Goal: Use online tool/utility

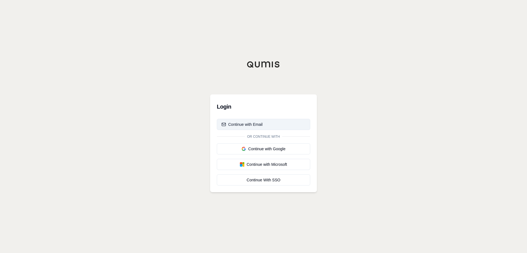
click at [232, 126] on div "Continue with Email" at bounding box center [241, 125] width 41 height 6
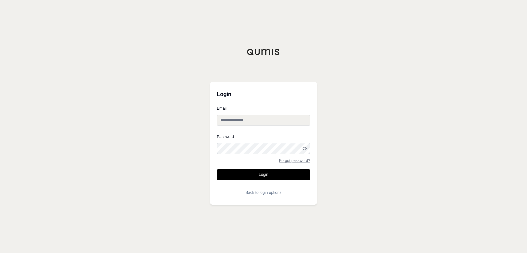
click at [269, 122] on input "Email" at bounding box center [263, 120] width 93 height 11
type input "**********"
click at [0, 253] on nordpass-autofill-portal at bounding box center [0, 253] width 0 height 0
click at [233, 179] on button "Login" at bounding box center [263, 174] width 93 height 11
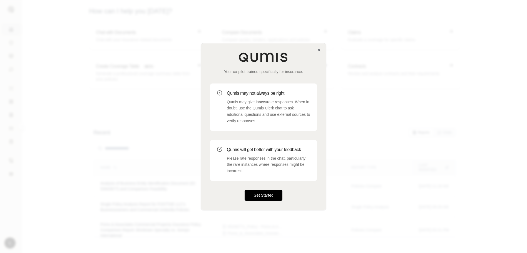
click at [266, 190] on button "Get Started" at bounding box center [264, 195] width 38 height 11
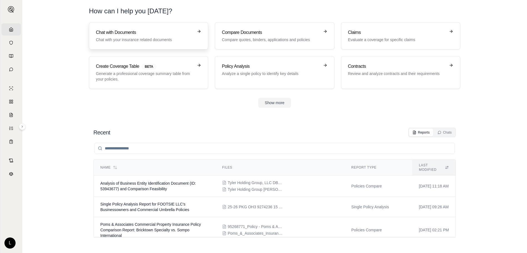
click at [132, 36] on div "Chat with Documents Chat with your insurance related documents" at bounding box center [145, 35] width 98 height 13
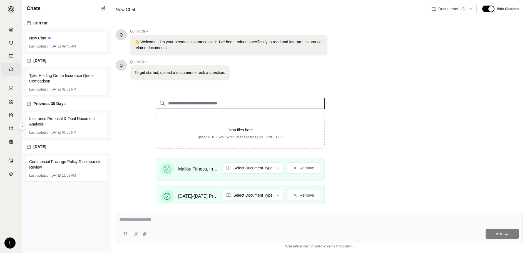
click at [169, 219] on textarea at bounding box center [319, 219] width 400 height 7
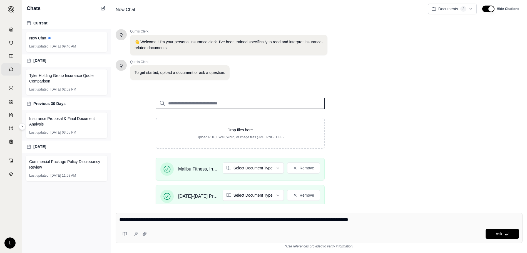
type textarea "**********"
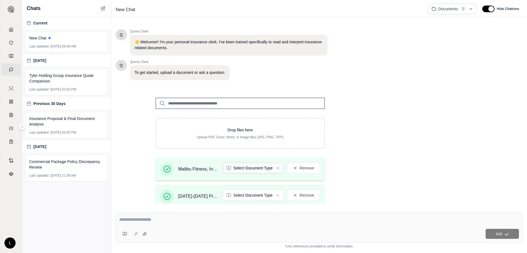
click at [258, 167] on html "Home Vault Prompts Chats Single Policy Comparisons Claims Custom Report Coverag…" at bounding box center [263, 126] width 527 height 253
click at [181, 220] on html "Home Vault Prompts Chats Single Policy Comparisons Claims Custom Report Coverag…" at bounding box center [263, 126] width 527 height 253
click at [157, 218] on textarea at bounding box center [319, 219] width 400 height 7
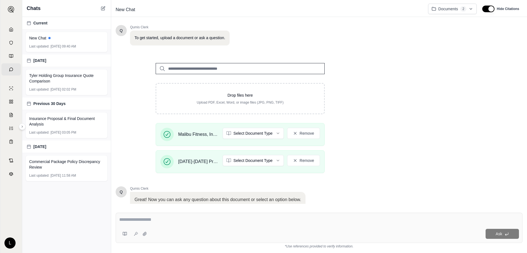
scroll to position [75, 0]
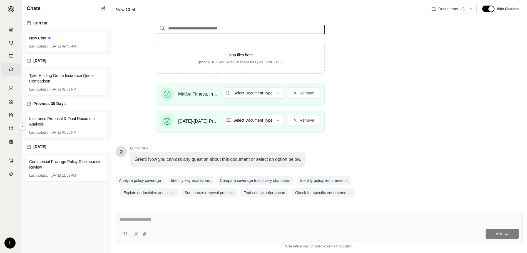
click at [241, 217] on textarea at bounding box center [319, 219] width 400 height 7
type textarea "******"
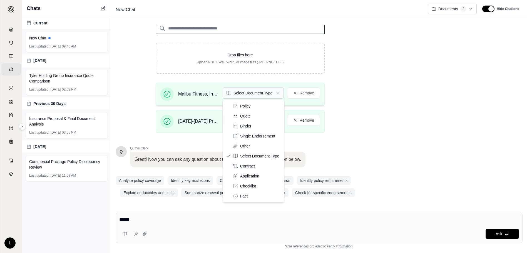
click at [253, 95] on html "Home Vault Prompts Chats Single Policy Comparisons Claims Custom Report Coverag…" at bounding box center [263, 126] width 527 height 253
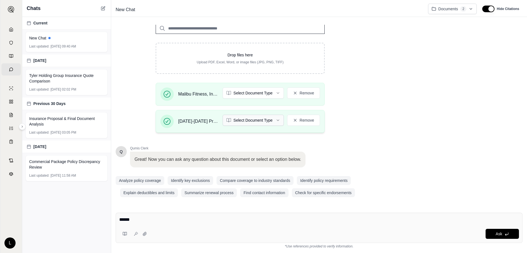
click at [253, 118] on html "Home Vault Prompts Chats Single Policy Comparisons Claims Custom Report Coverag…" at bounding box center [263, 126] width 527 height 253
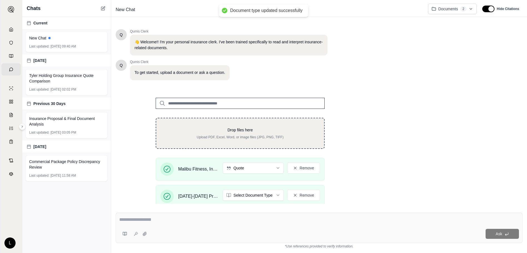
scroll to position [0, 0]
click at [249, 143] on div "Drop files here Upload PDF, Excel, Word, or image files (JPG, PNG, TIFF)" at bounding box center [240, 133] width 169 height 31
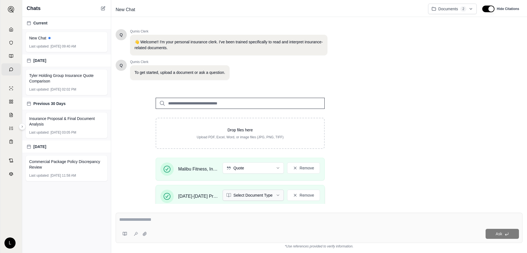
click at [249, 193] on html "Home Vault Prompts Chats Single Policy Comparisons Claims Custom Report Coverag…" at bounding box center [263, 126] width 527 height 253
click at [200, 213] on div "Ask" at bounding box center [319, 228] width 407 height 30
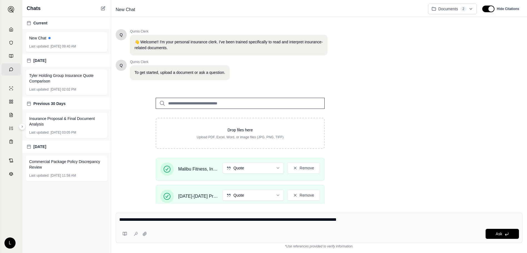
type textarea "**********"
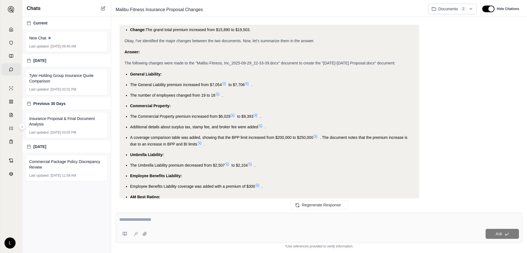
scroll to position [529, 0]
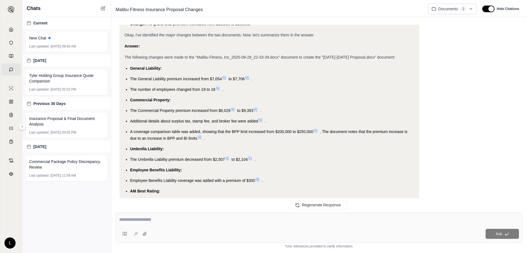
click at [165, 215] on div "Ask" at bounding box center [319, 228] width 407 height 30
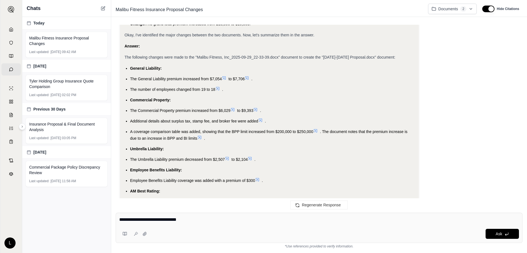
type textarea "**********"
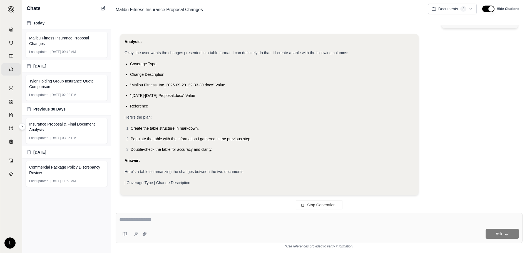
scroll to position [773, 0]
